Goal: Task Accomplishment & Management: Manage account settings

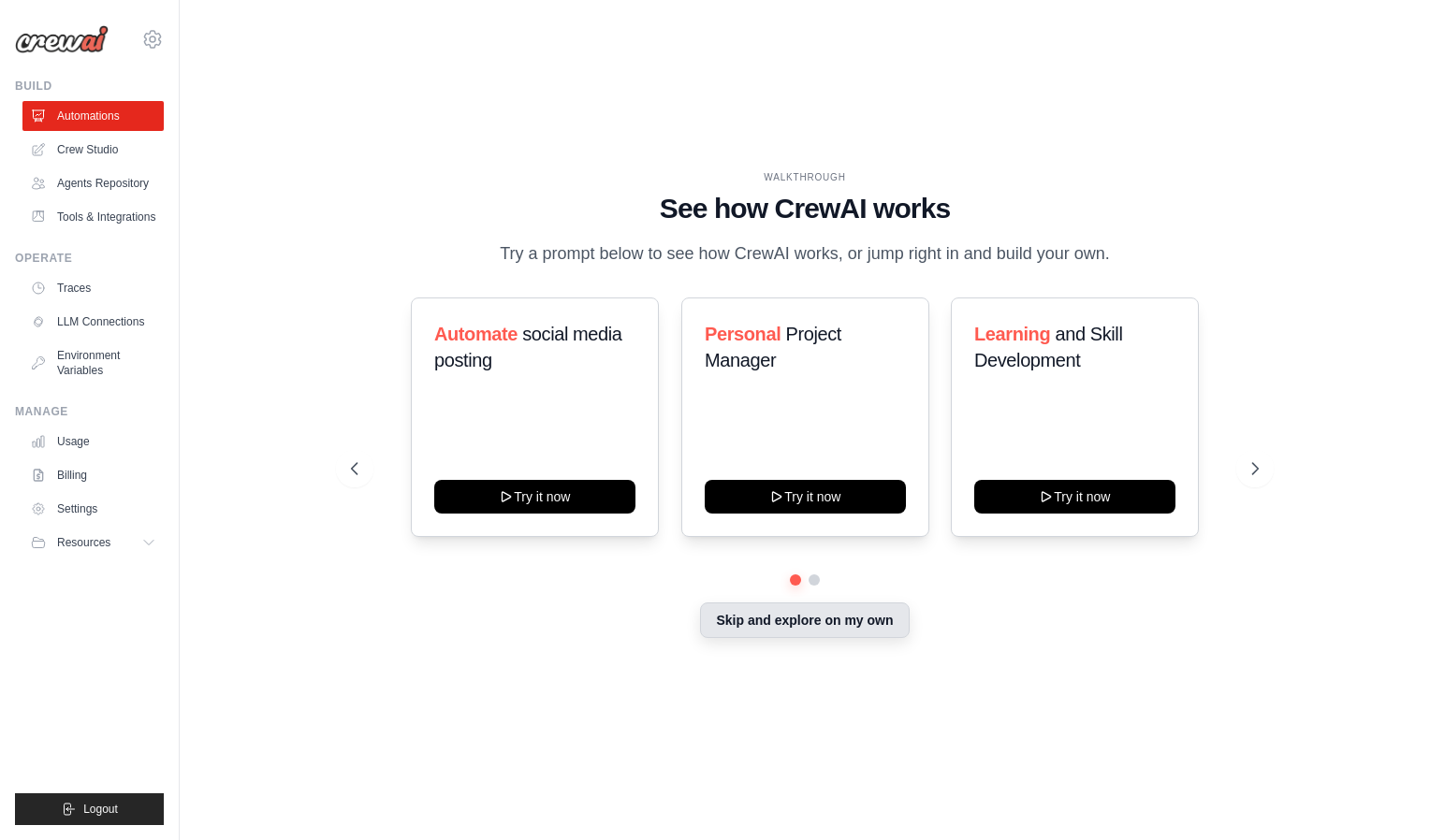
click at [807, 636] on button "Skip and explore on my own" at bounding box center [804, 620] width 209 height 35
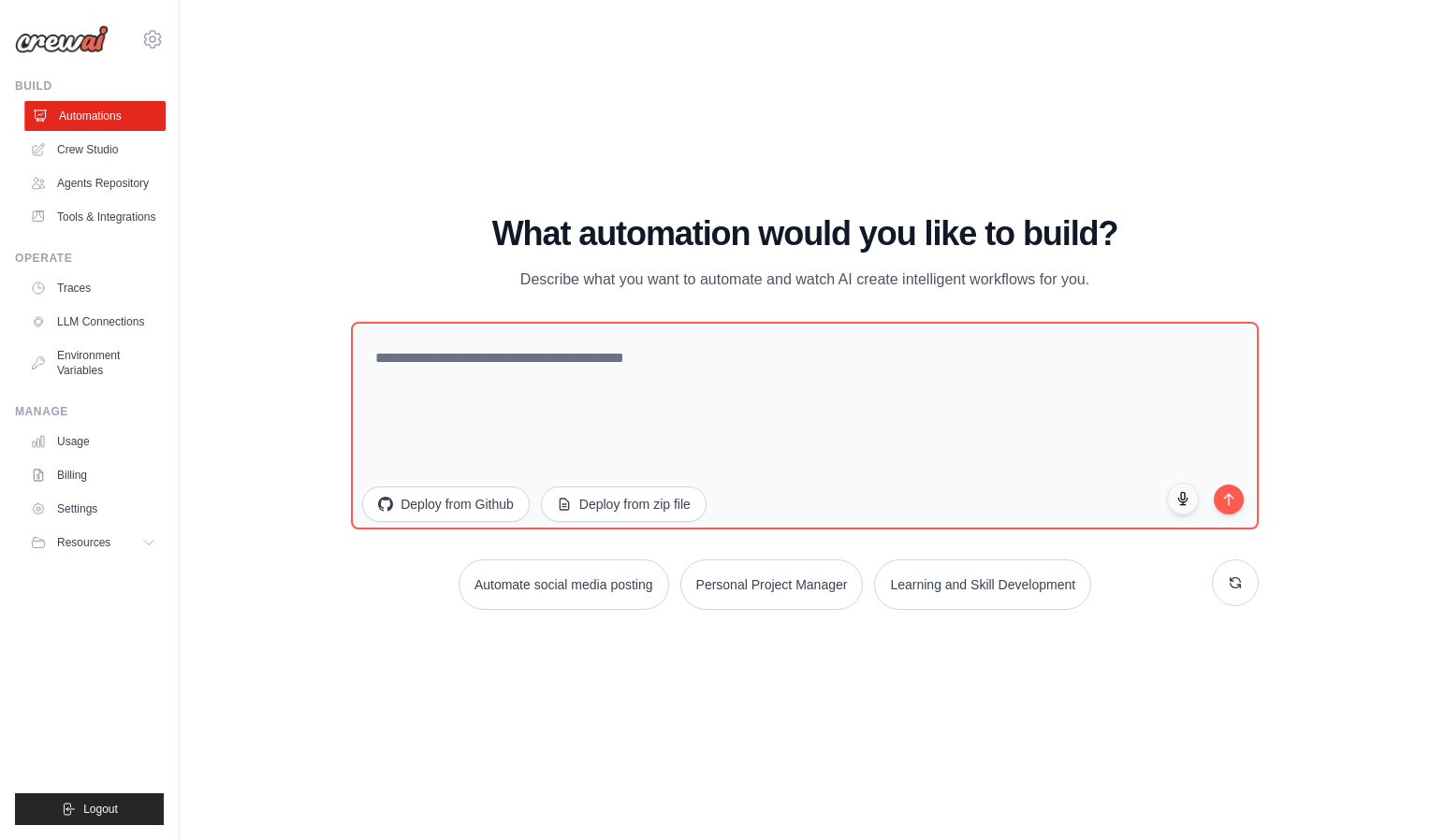
click at [116, 123] on link "Automations" at bounding box center [95, 116] width 141 height 30
click at [115, 166] on ul "Automations Crew Studio Agents Repository Tools & Integrations" at bounding box center [93, 167] width 141 height 131
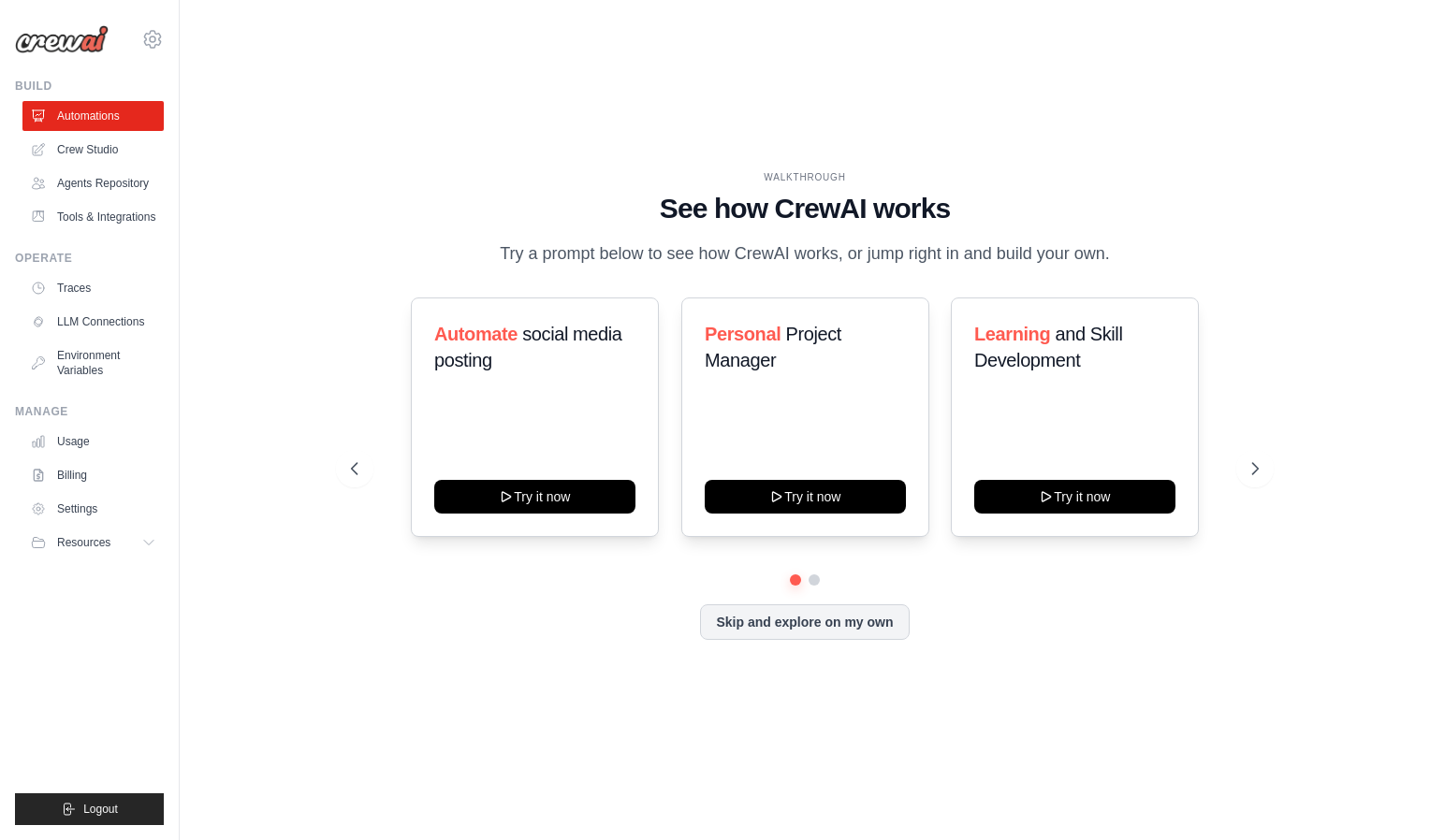
click at [117, 150] on link "Crew Studio" at bounding box center [93, 149] width 141 height 30
click at [154, 30] on icon at bounding box center [152, 38] width 17 height 16
click at [239, 128] on link "Settings" at bounding box center [234, 116] width 178 height 37
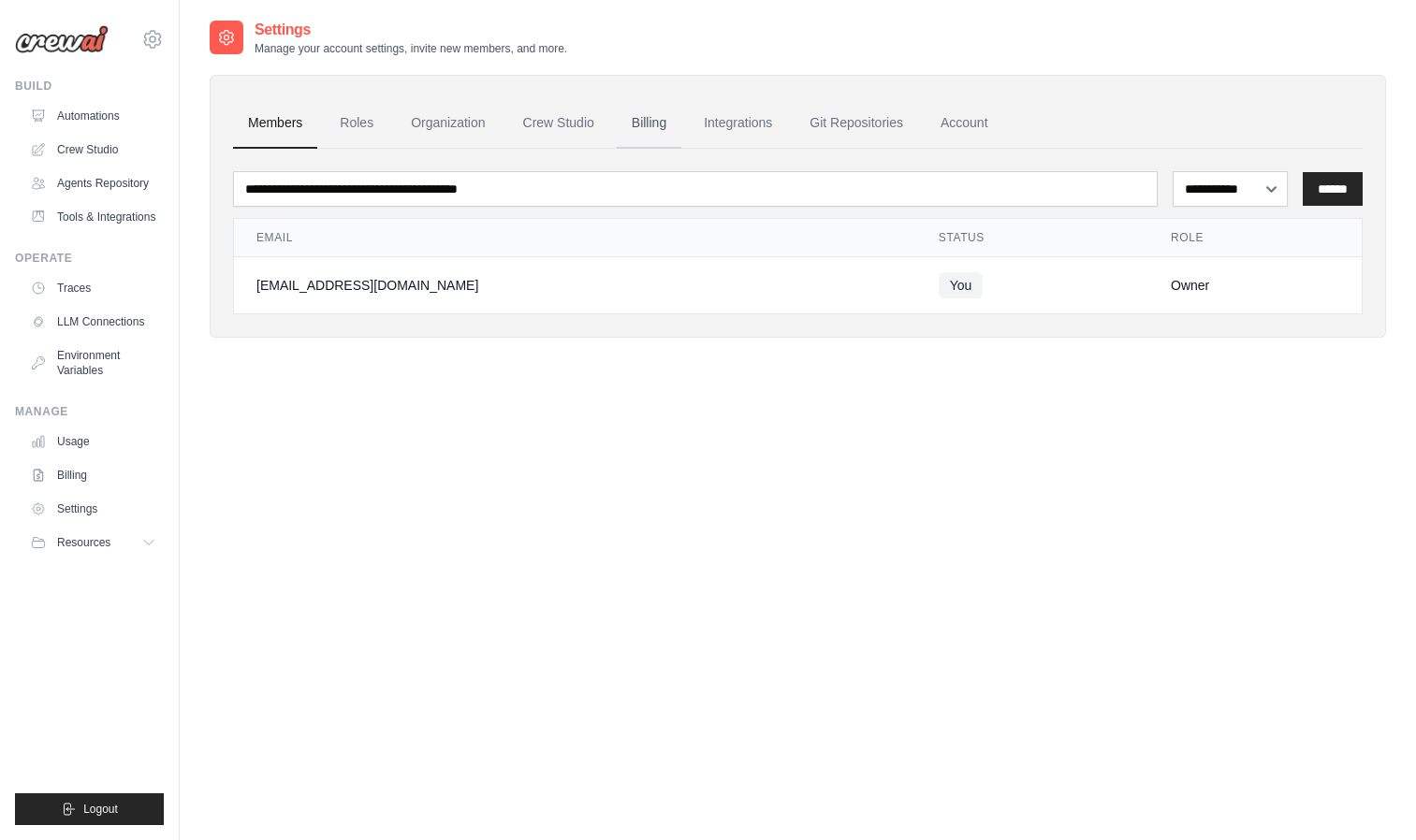
click at [644, 121] on link "Billing" at bounding box center [649, 123] width 65 height 50
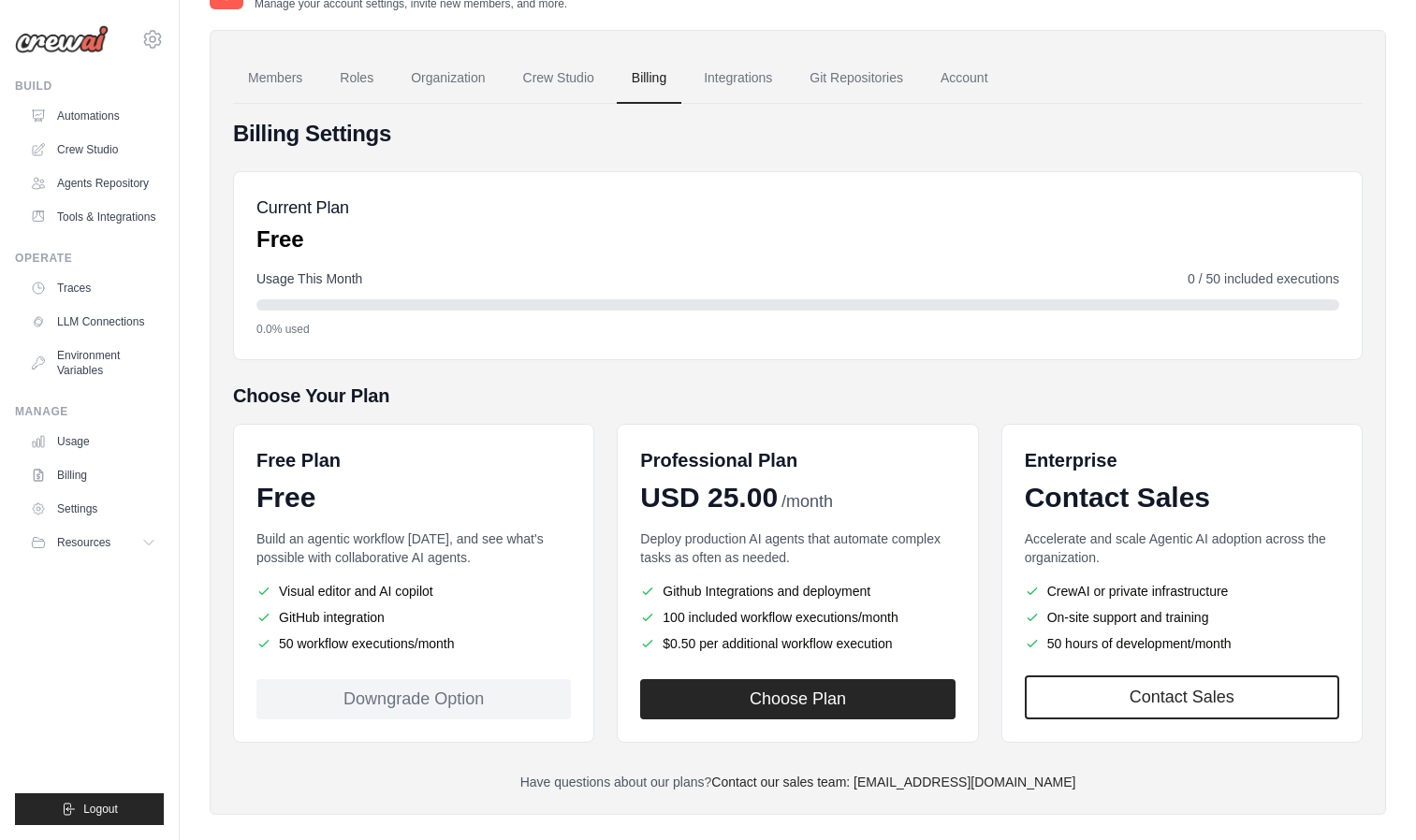
scroll to position [69, 0]
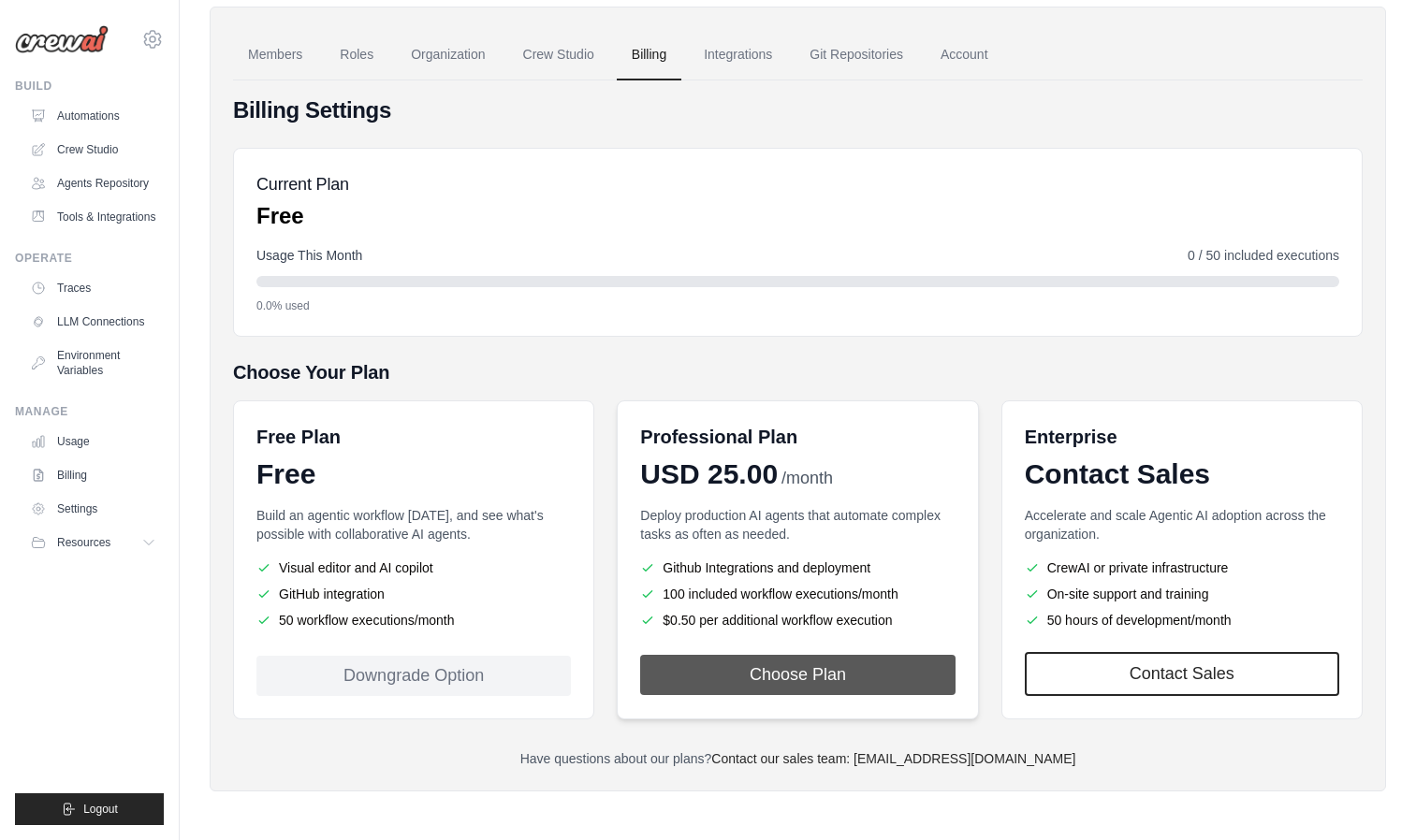
click at [768, 676] on button "Choose Plan" at bounding box center [797, 675] width 314 height 40
